Goal: Complete application form

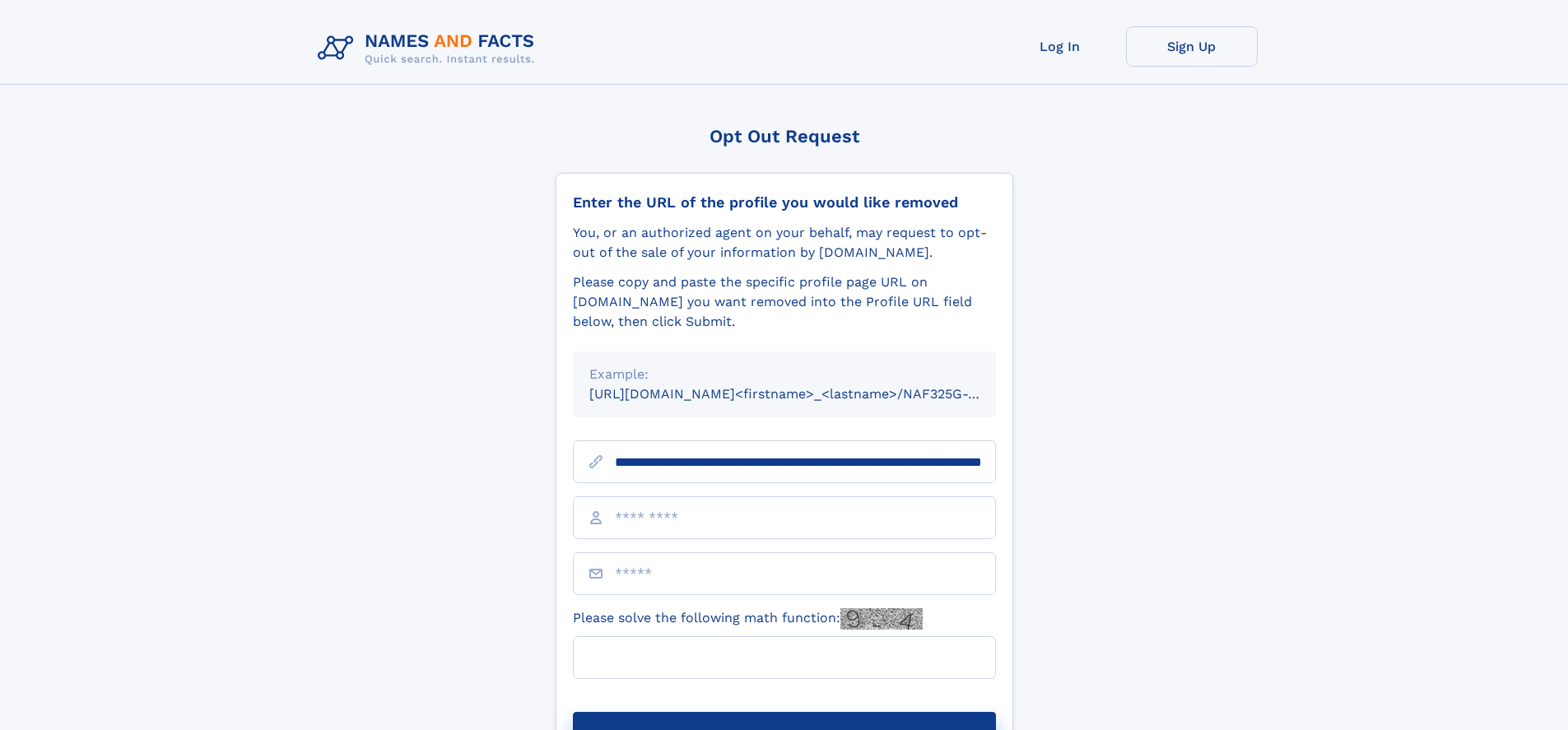
scroll to position [0, 180]
type input "**********"
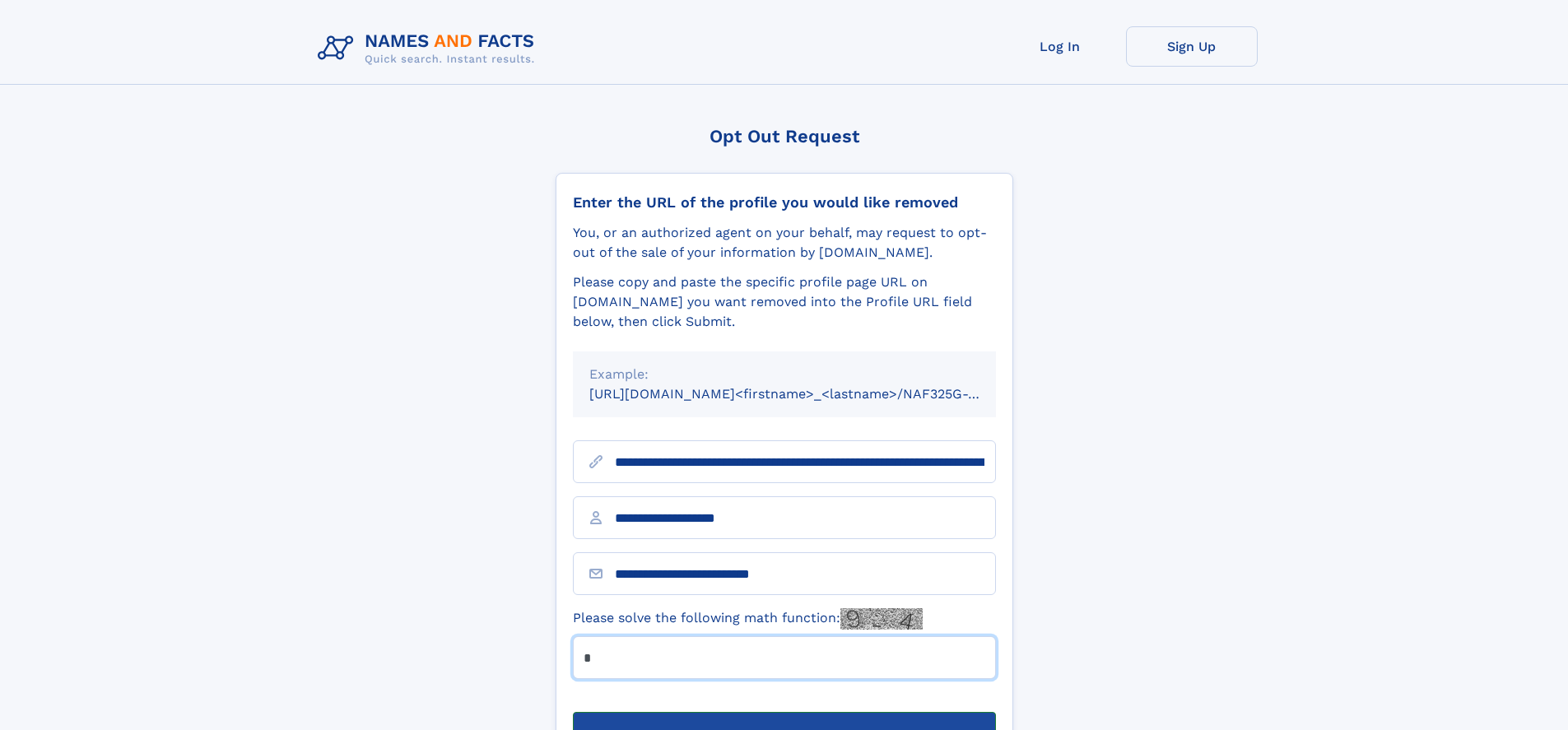
type input "*"
click at [783, 712] on button "Submit Opt Out Request" at bounding box center [784, 738] width 423 height 52
